Goal: Book appointment/travel/reservation

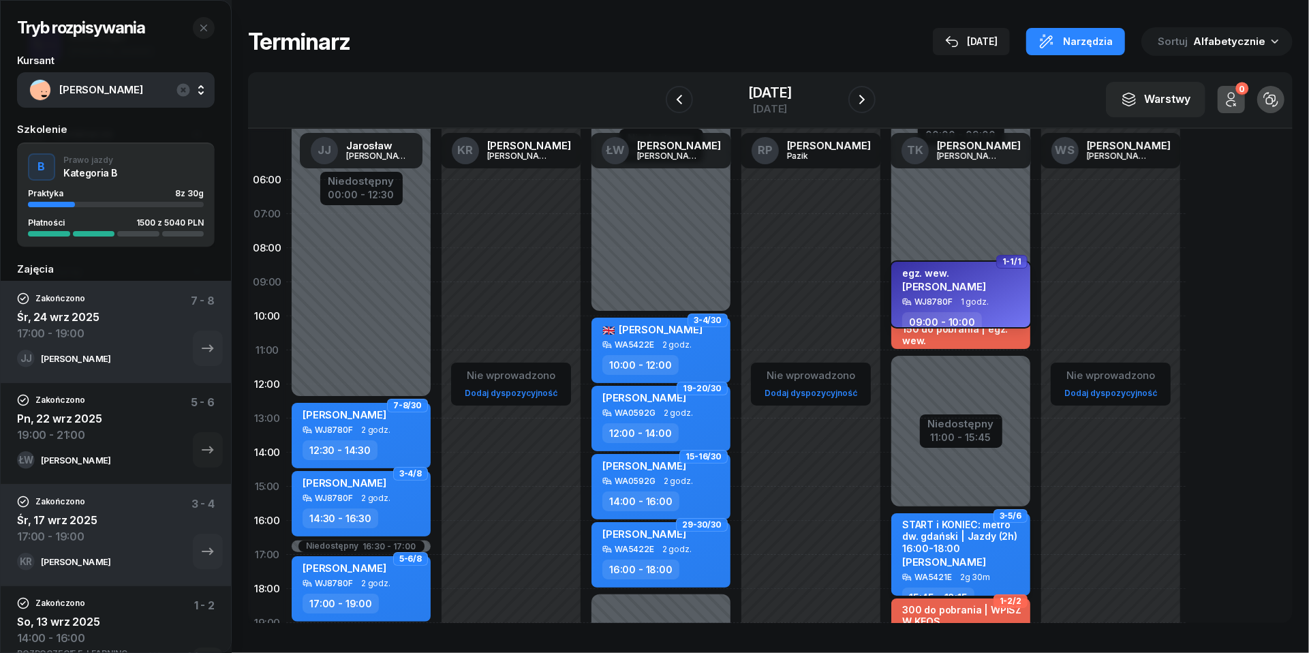
scroll to position [45, 0]
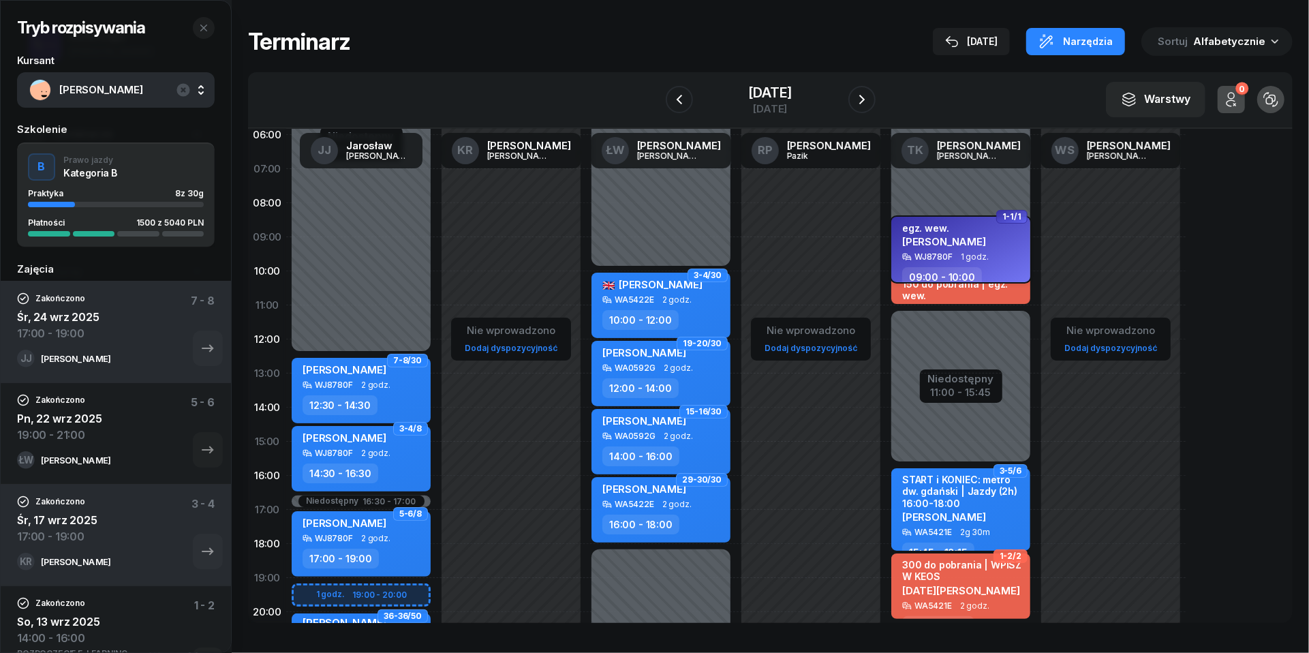
click at [956, 248] on div "egz. wew. [PERSON_NAME]" at bounding box center [944, 237] width 84 height 30
select select "09"
select select "10"
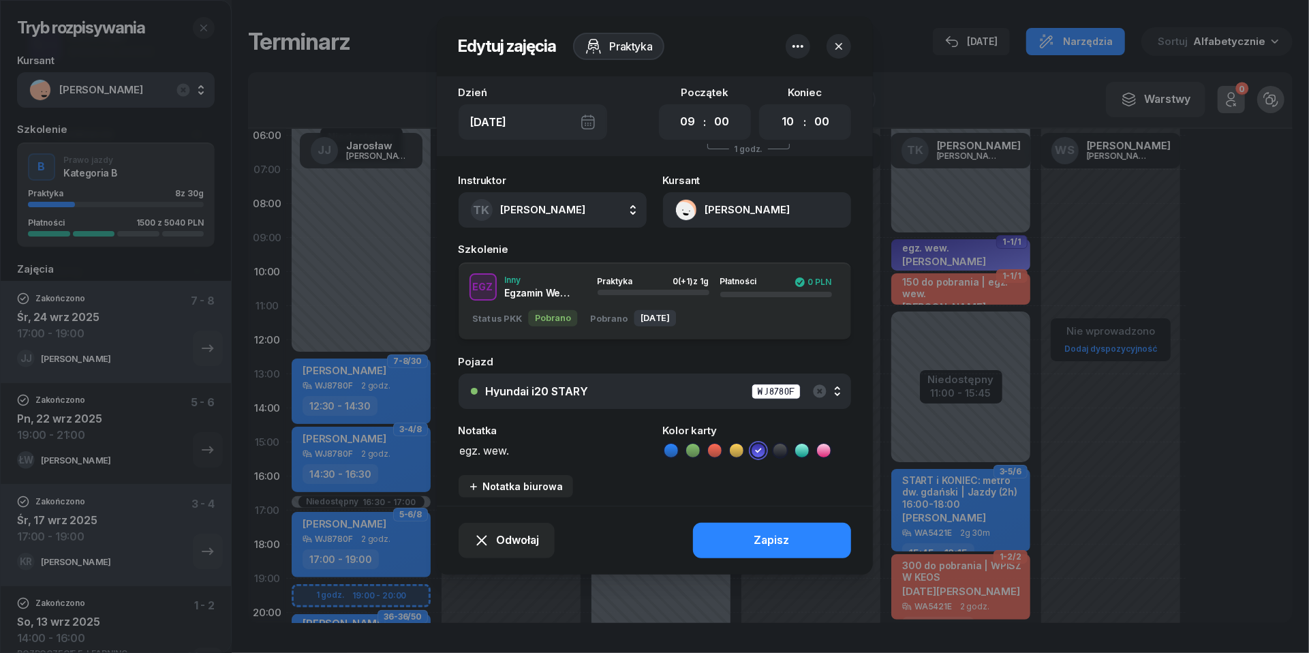
click at [688, 210] on button "[PERSON_NAME]" at bounding box center [757, 209] width 188 height 35
click at [697, 254] on div "Otwórz profil" at bounding box center [708, 257] width 66 height 18
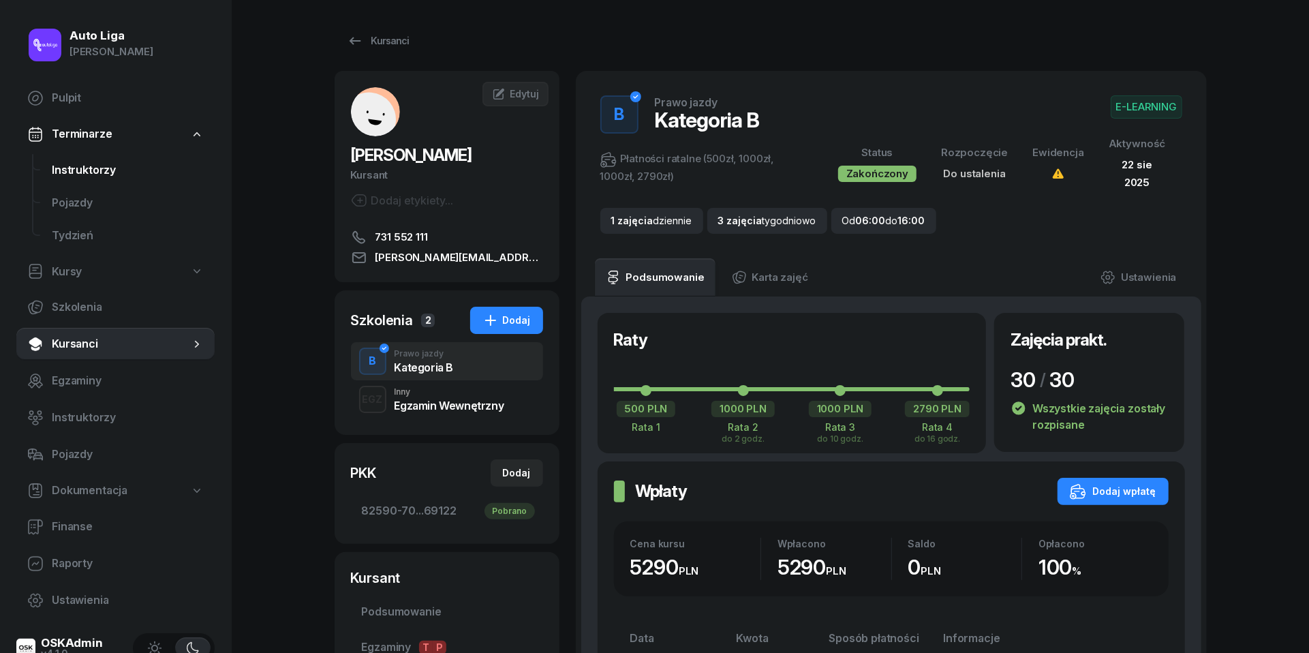
click at [93, 174] on span "Instruktorzy" at bounding box center [128, 171] width 152 height 18
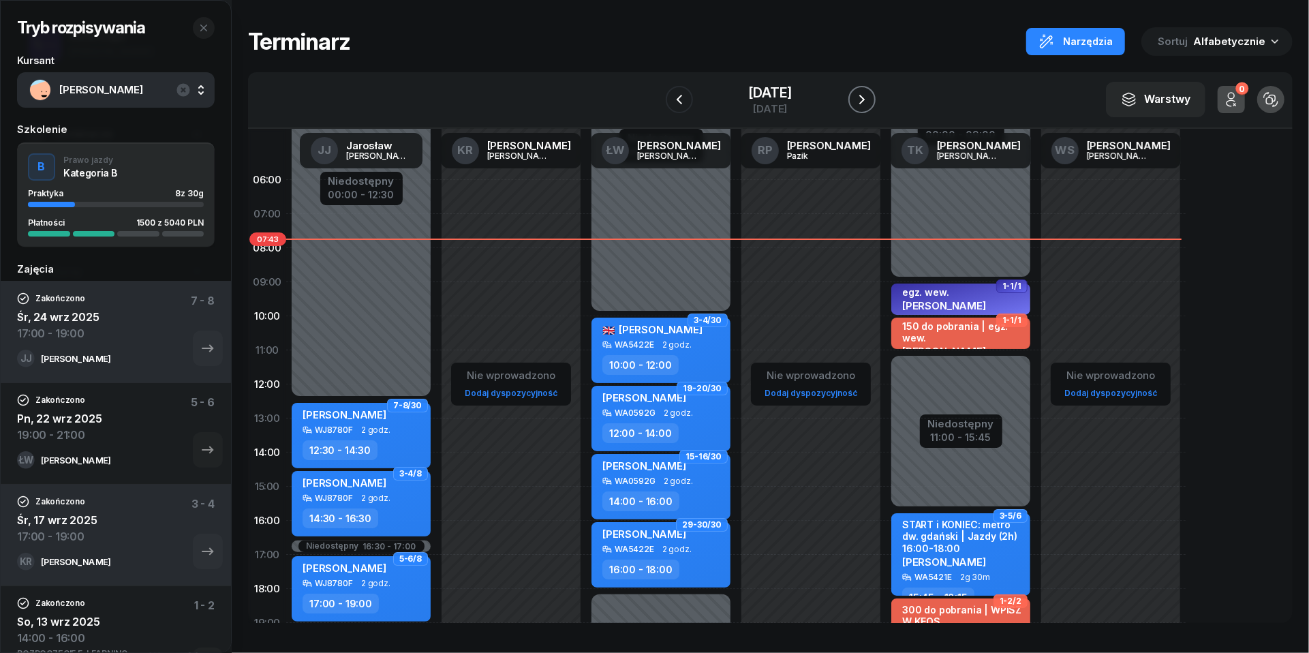
click at [865, 98] on icon "button" at bounding box center [862, 100] width 5 height 10
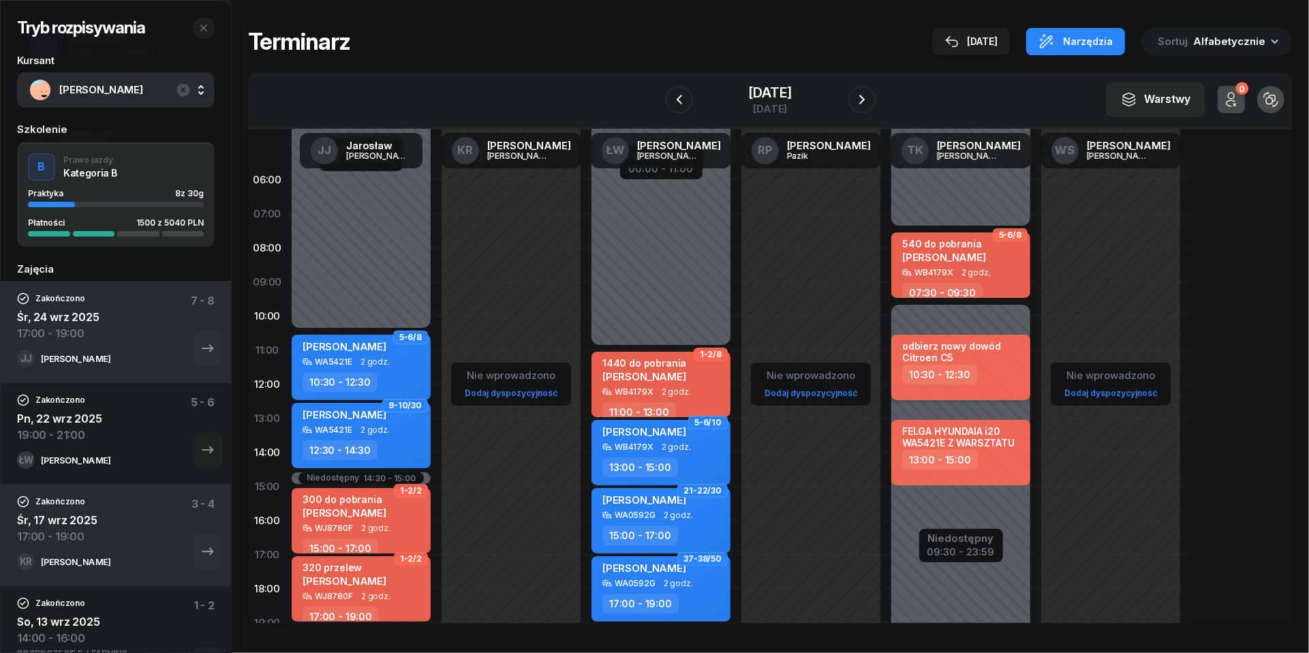
click at [991, 379] on div "10:30 - 12:30" at bounding box center [962, 375] width 120 height 20
select select "10"
select select "30"
select select "12"
select select "30"
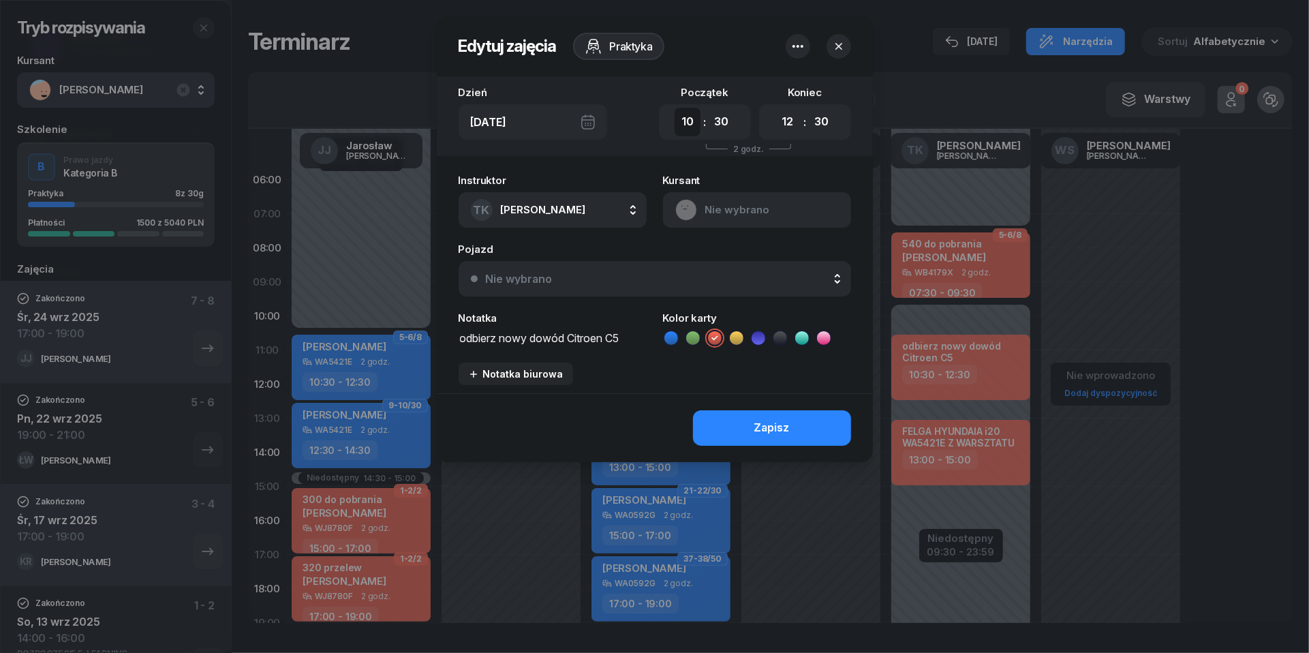
select select "12"
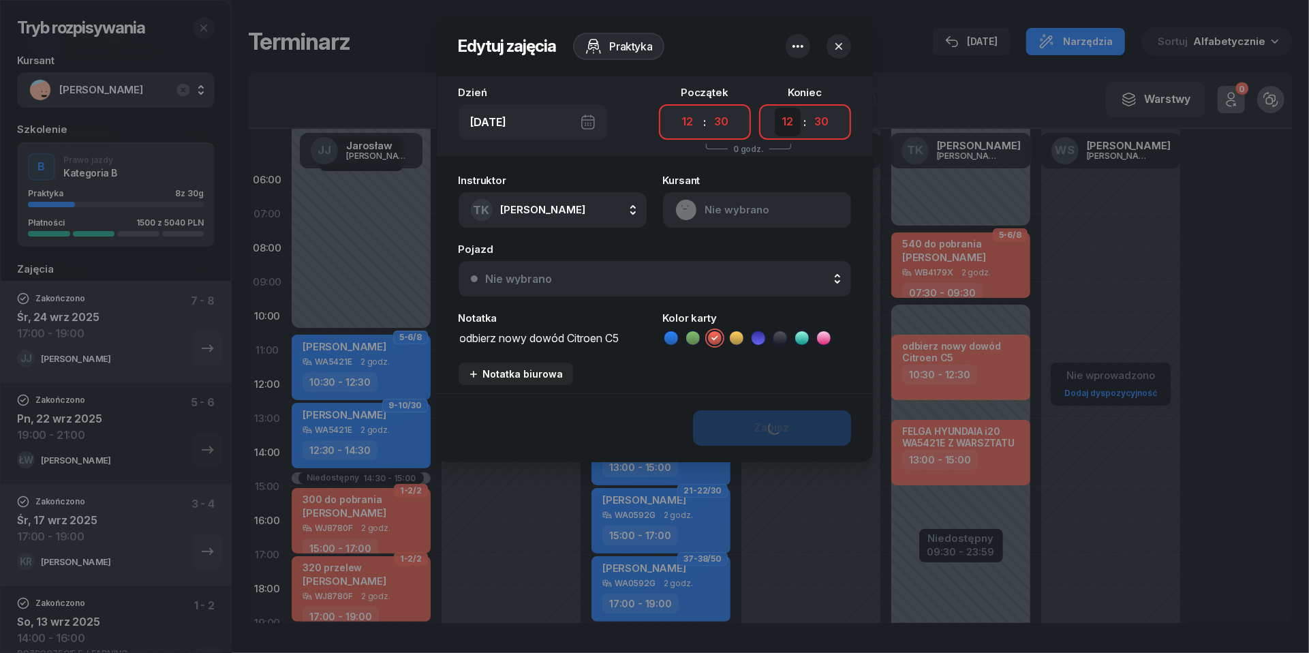
select select "15"
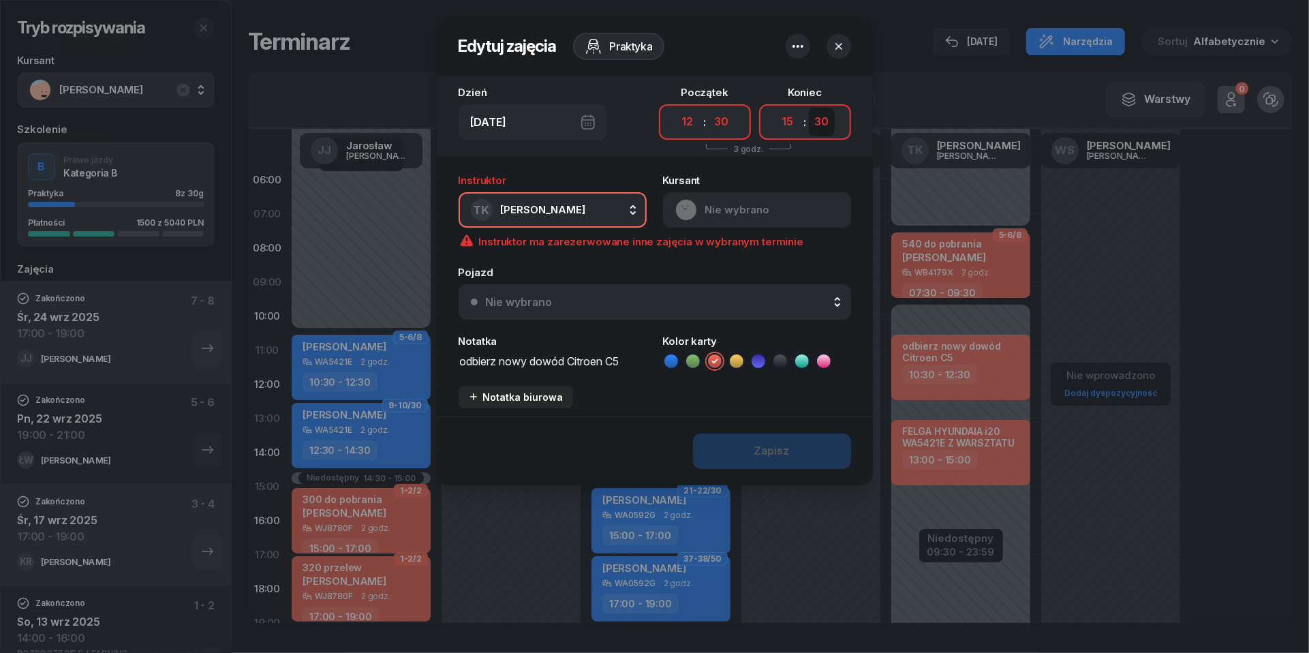
select select "00"
click at [585, 126] on div "[DATE]" at bounding box center [533, 121] width 149 height 35
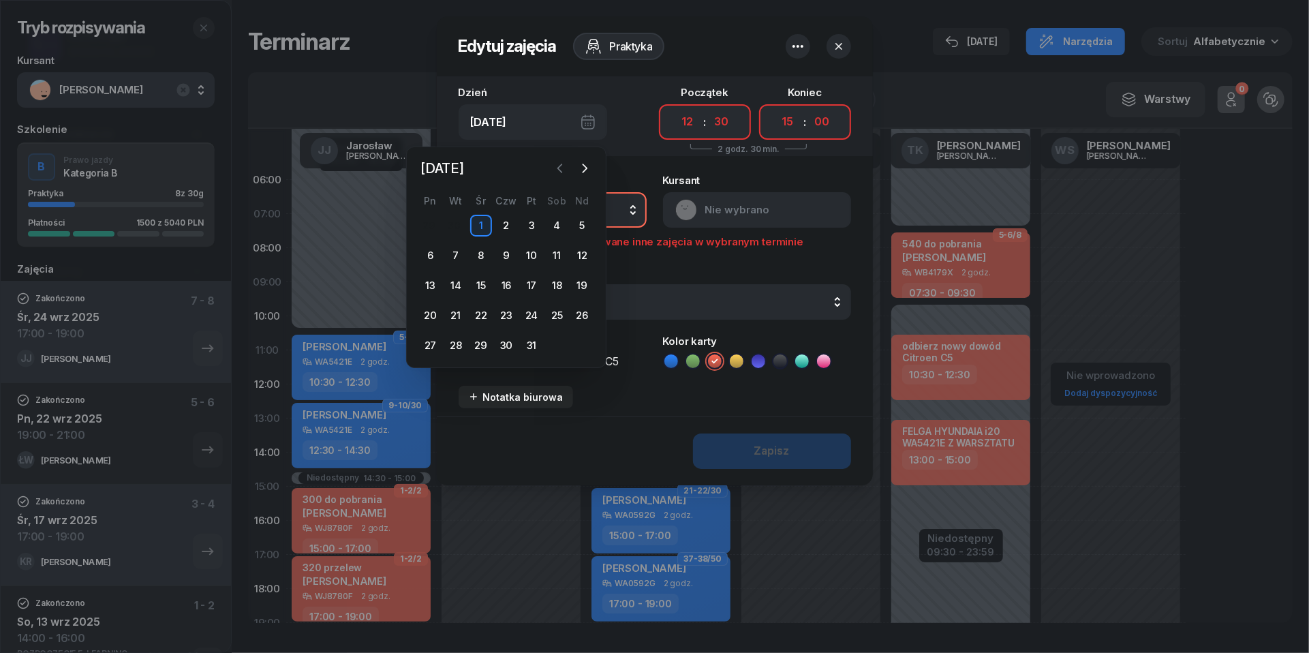
click at [566, 169] on icon "button" at bounding box center [560, 169] width 14 height 14
click at [454, 344] on div "30" at bounding box center [456, 346] width 22 height 22
type input "[DATE]"
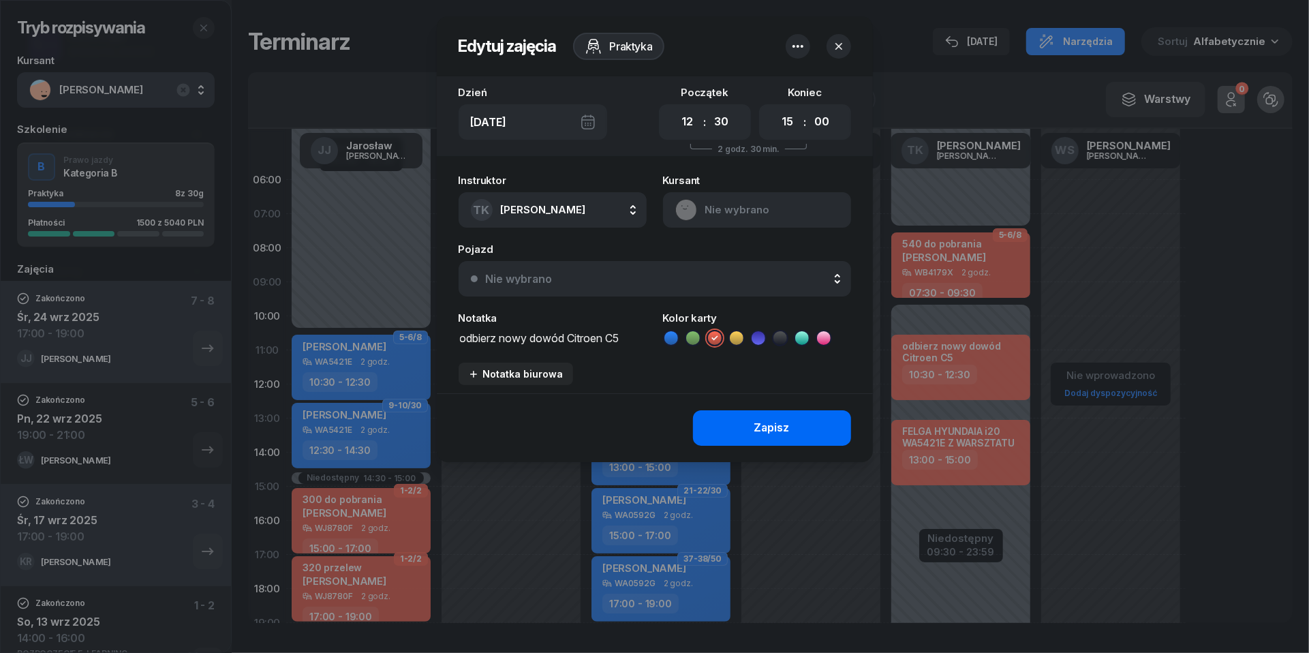
click at [770, 421] on div "Zapisz" at bounding box center [772, 428] width 35 height 18
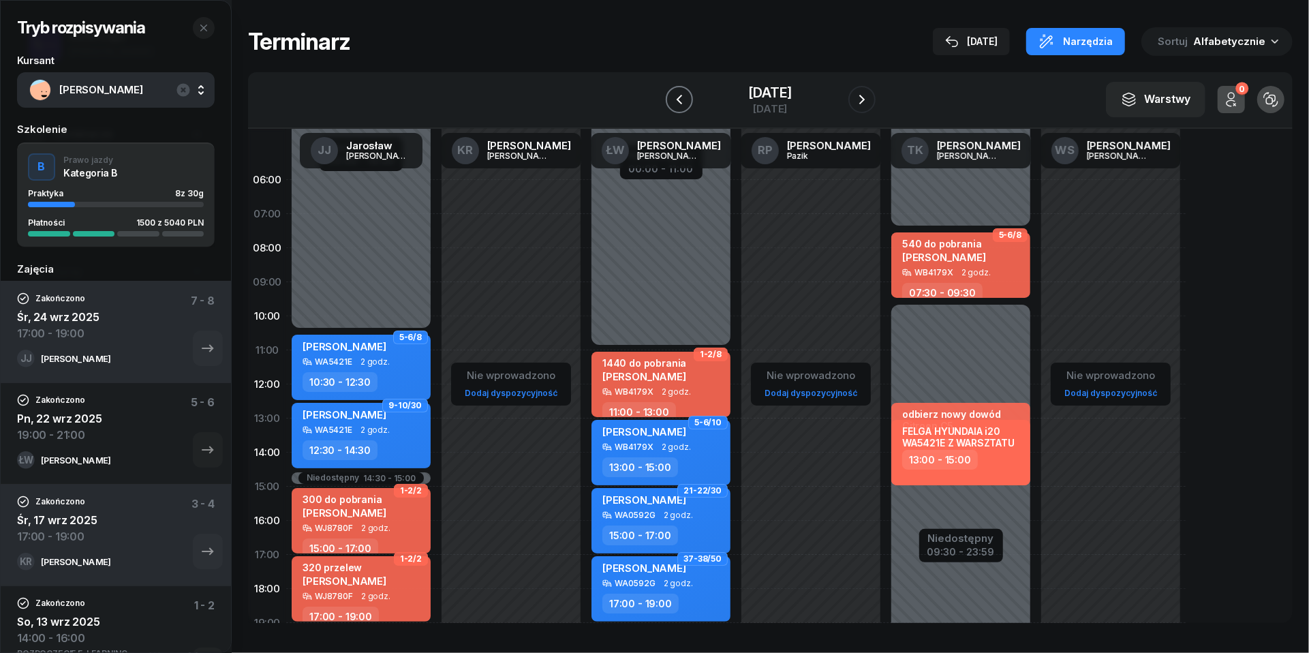
click at [671, 99] on icon "button" at bounding box center [679, 99] width 16 height 16
